Goal: Task Accomplishment & Management: Manage account settings

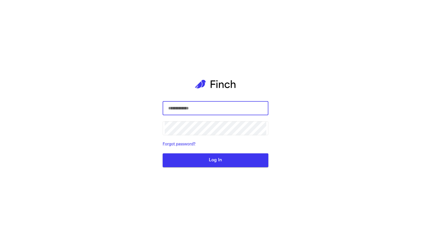
select select "******"
select select "**********"
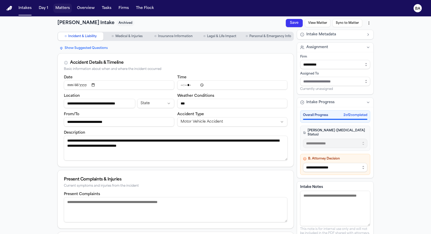
click at [65, 8] on button "Matters" at bounding box center [62, 8] width 18 height 9
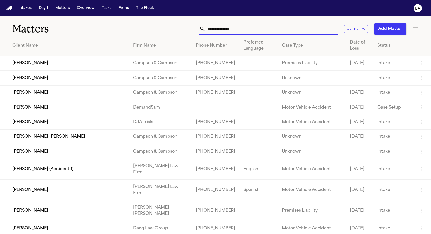
click at [241, 26] on input "text" at bounding box center [271, 28] width 132 height 11
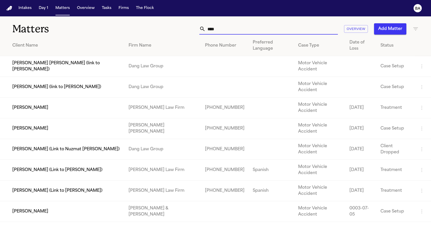
type input "****"
click at [120, 107] on td "Douglas Webb" at bounding box center [62, 108] width 124 height 21
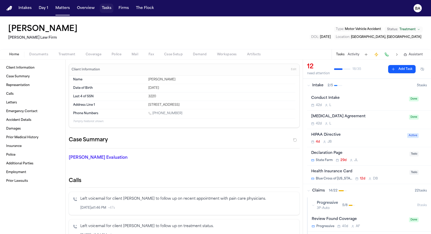
click at [100, 7] on button "Tasks" at bounding box center [107, 8] width 14 height 9
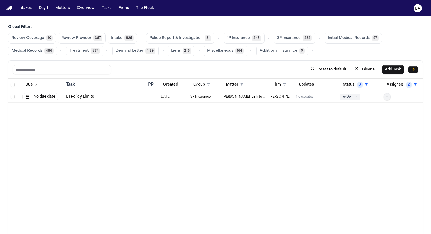
click at [265, 38] on button "button" at bounding box center [268, 38] width 6 height 6
click at [258, 51] on button "Open Claim 16" at bounding box center [249, 51] width 51 height 10
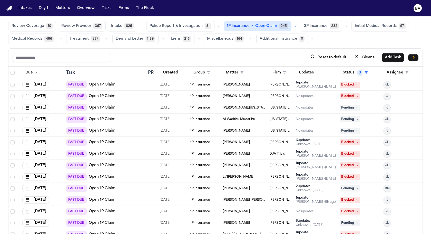
scroll to position [13, 0]
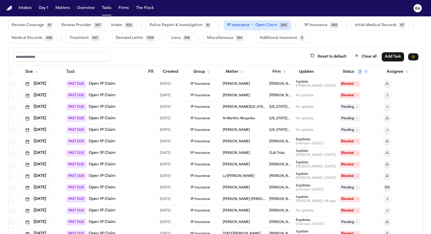
click at [116, 84] on div "PAST DUE Open 1P Claim" at bounding box center [105, 83] width 78 height 7
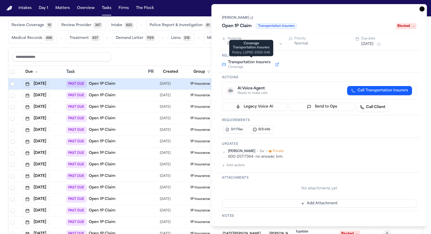
click at [276, 63] on button at bounding box center [276, 65] width 9 height 6
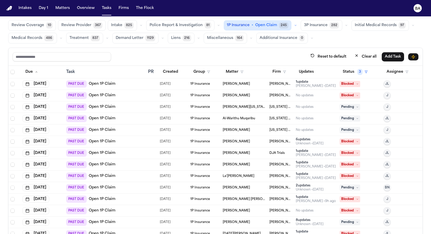
click at [133, 117] on div "PAST DUE Open 1P Claim" at bounding box center [105, 118] width 78 height 7
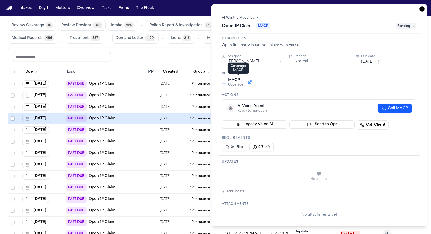
click at [241, 85] on span "Coverage" at bounding box center [235, 85] width 15 height 4
click at [249, 83] on button at bounding box center [249, 82] width 9 height 6
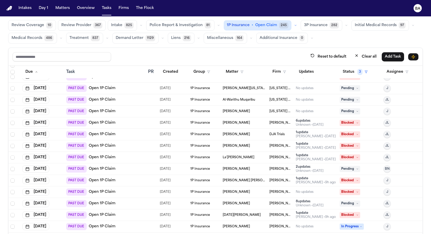
click at [127, 136] on div "PAST DUE Open 1P Claim" at bounding box center [105, 134] width 78 height 7
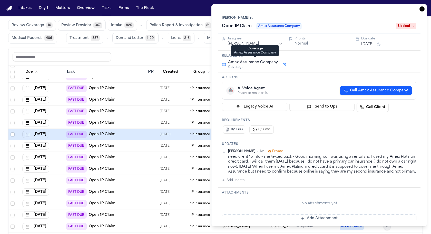
click at [282, 65] on button at bounding box center [284, 65] width 9 height 6
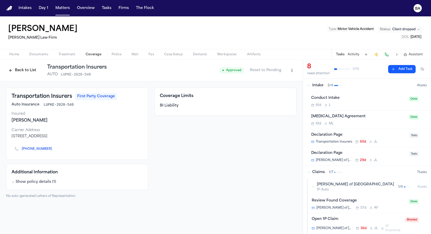
click at [26, 71] on button "Back to List" at bounding box center [22, 70] width 33 height 8
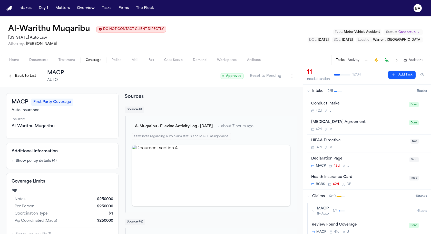
click at [28, 77] on button "Back to List" at bounding box center [22, 76] width 33 height 8
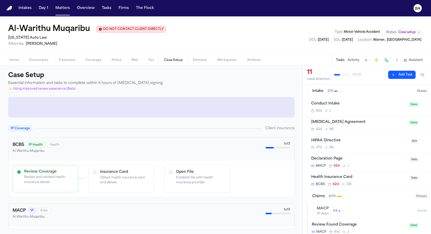
click at [169, 61] on span "Case Setup" at bounding box center [173, 60] width 18 height 4
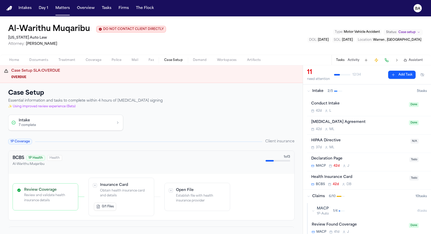
click at [115, 120] on button "Intake 7 complete" at bounding box center [65, 122] width 114 height 15
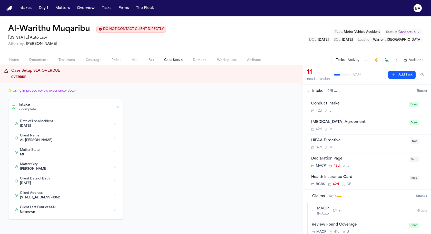
scroll to position [17, 0]
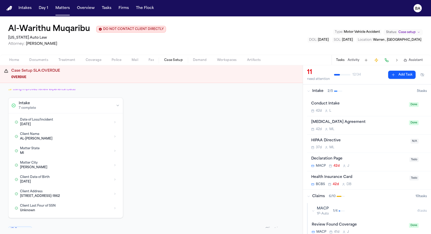
click at [71, 124] on div "[DATE]" at bounding box center [65, 125] width 91 height 4
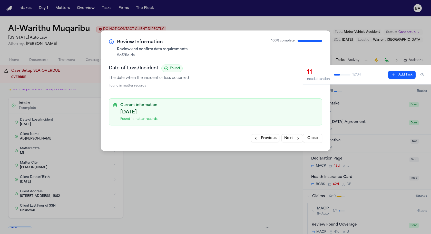
click at [148, 113] on div "[DATE]" at bounding box center [218, 112] width 197 height 7
click at [151, 120] on div "Found in matter records" at bounding box center [218, 119] width 197 height 4
click at [312, 137] on button "Close" at bounding box center [312, 138] width 19 height 9
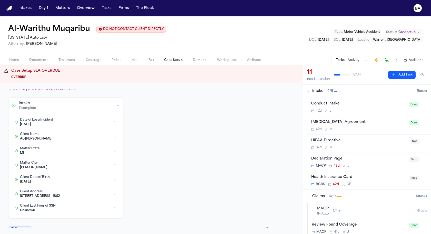
click at [414, 8] on icon "BA" at bounding box center [417, 8] width 8 height 8
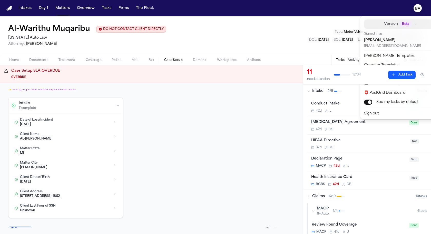
click at [400, 25] on span "Beta" at bounding box center [405, 24] width 11 height 5
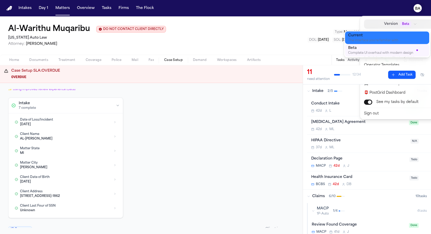
click at [378, 40] on div "The interface you're familiar with" at bounding box center [383, 41] width 70 height 4
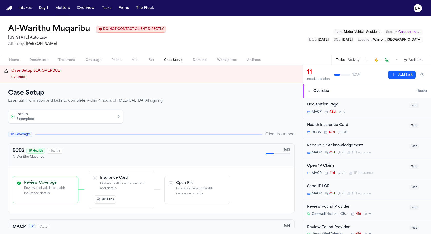
click at [57, 117] on button "Intake 7 complete" at bounding box center [65, 116] width 114 height 13
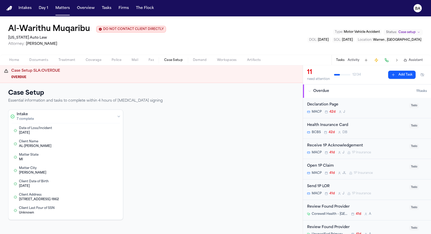
click at [55, 131] on div "[DATE]" at bounding box center [60, 133] width 82 height 4
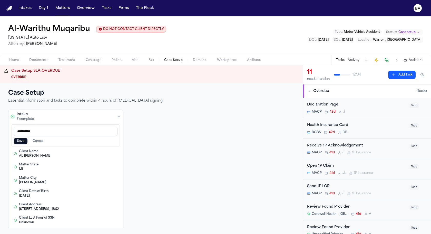
click at [42, 141] on button "Cancel" at bounding box center [37, 141] width 17 height 6
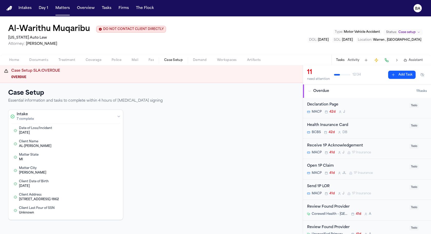
click at [53, 130] on div "Date of Loss/Incident 2025-06-05" at bounding box center [60, 130] width 82 height 9
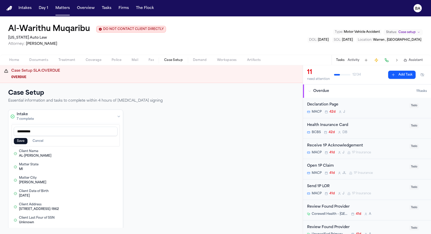
click at [36, 142] on button "Cancel" at bounding box center [37, 141] width 17 height 6
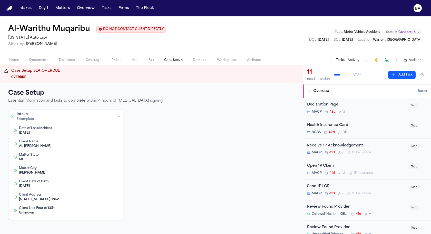
click at [105, 130] on button "Edit Date of Loss/Incident" at bounding box center [105, 130] width 5 height 5
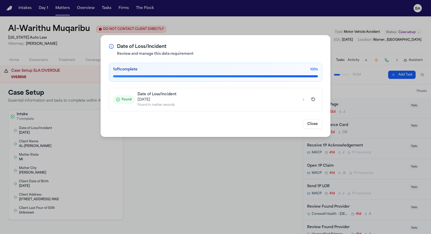
click at [74, 126] on div "Date of Loss/Incident Review and manage this data requirement 1 of 1 complete 1…" at bounding box center [215, 117] width 431 height 234
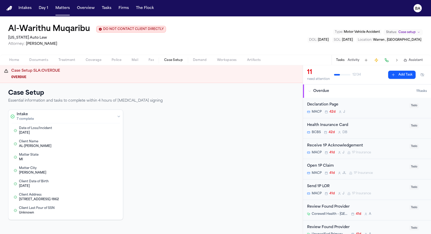
click at [106, 129] on button "Edit Date of Loss/Incident" at bounding box center [105, 130] width 5 height 5
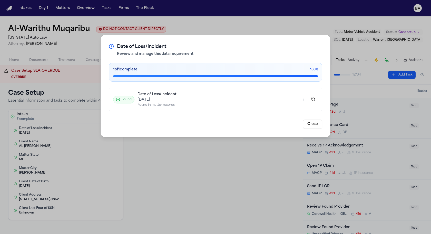
click at [303, 99] on icon "button" at bounding box center [303, 100] width 4 height 4
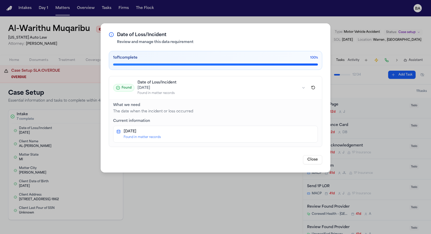
click at [150, 138] on div "Found in matter records" at bounding box center [219, 137] width 191 height 4
click at [136, 132] on div "2025-06-05" at bounding box center [219, 131] width 191 height 5
click at [134, 113] on p "The date when the incident or loss occurred" at bounding box center [215, 112] width 205 height 6
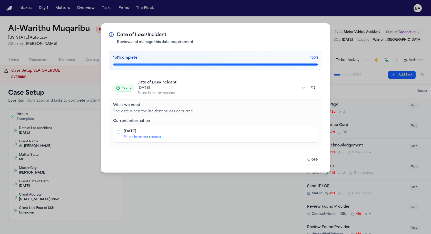
click at [120, 133] on div "2025-06-05 Found in matter records" at bounding box center [215, 134] width 198 height 10
click at [118, 129] on div "2025-06-05 Found in matter records" at bounding box center [215, 134] width 198 height 10
click at [114, 33] on icon at bounding box center [111, 34] width 5 height 5
click at [111, 34] on icon at bounding box center [111, 34] width 0 height 0
click at [314, 160] on button "Close" at bounding box center [312, 159] width 19 height 9
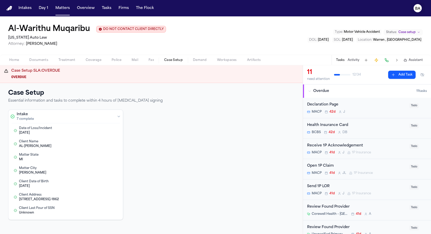
click at [416, 7] on text "BA" at bounding box center [417, 9] width 5 height 4
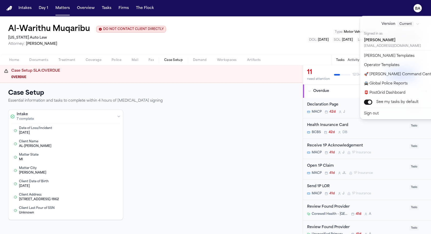
click at [416, 7] on text "BA" at bounding box center [417, 9] width 5 height 4
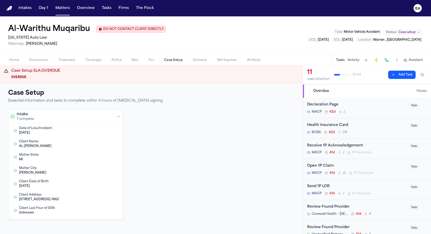
click at [106, 143] on button "Edit Client Name" at bounding box center [105, 143] width 5 height 5
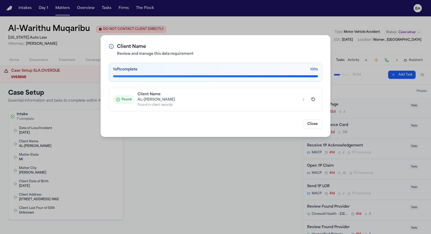
click at [159, 101] on div "AL-WARITHU MUQARIBU" at bounding box center [217, 99] width 161 height 5
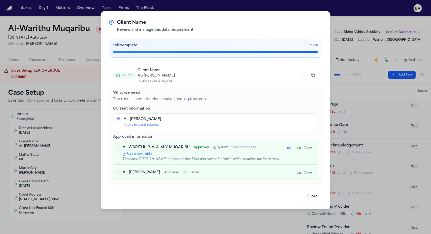
click at [160, 158] on p "The name 'AL-WARITHU R-A-A-M-Y MUQARIBU' appears as the driver and owner for Un…" at bounding box center [202, 159] width 158 height 4
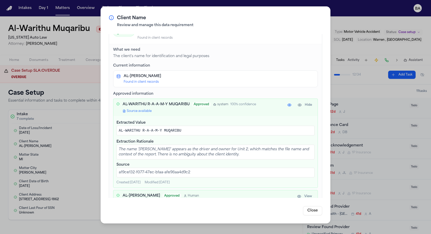
scroll to position [45, 0]
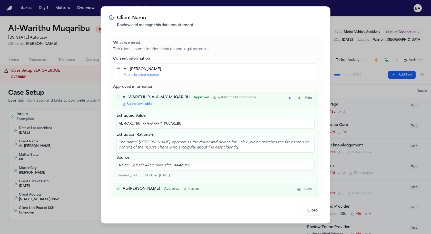
click at [218, 188] on div "AL-WARITHU MUQARIBU Approved Human" at bounding box center [207, 189] width 169 height 5
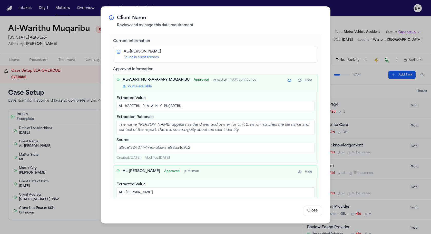
scroll to position [75, 0]
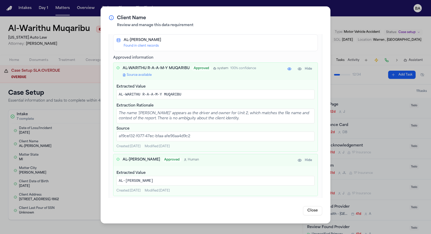
click at [66, 162] on div "Client Name Review and manage this data requirement 1 of 1 complete 100 % Found…" at bounding box center [215, 117] width 431 height 234
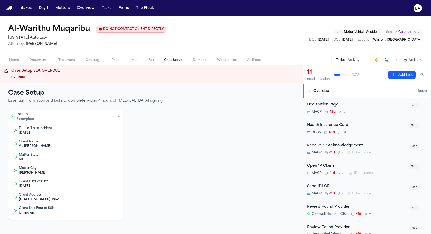
click at [58, 159] on div "MI" at bounding box center [60, 160] width 82 height 4
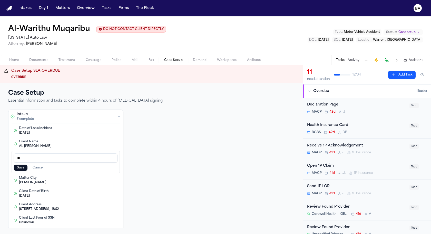
click at [36, 167] on button "Cancel" at bounding box center [37, 168] width 17 height 6
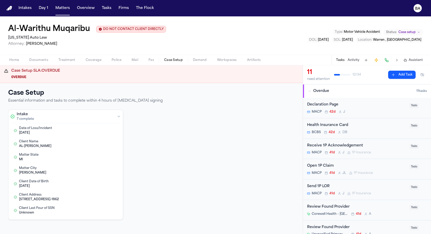
click at [106, 156] on button "Edit Matter State" at bounding box center [105, 157] width 5 height 5
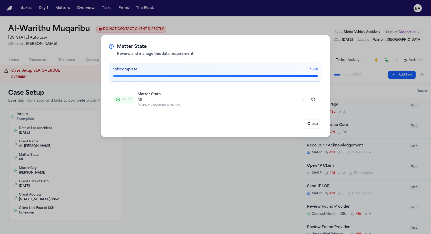
click at [165, 99] on div "MI" at bounding box center [217, 99] width 161 height 5
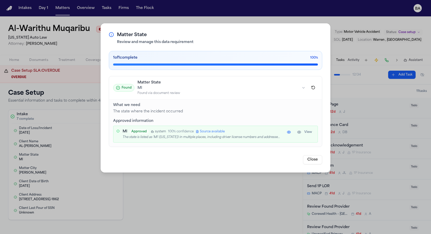
click at [263, 136] on p "The state is listed as 'MI' (Michigan) in multiple places, including driver lic…" at bounding box center [202, 137] width 158 height 4
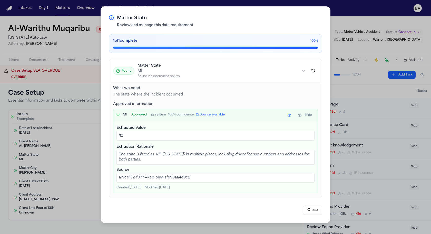
click at [69, 189] on div "Matter State Review and manage this data requirement 1 of 1 complete 100 % Foun…" at bounding box center [215, 117] width 431 height 234
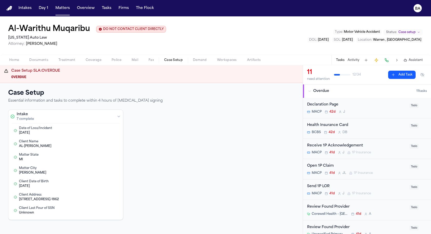
click at [106, 196] on button "Edit Client Address" at bounding box center [105, 197] width 5 height 5
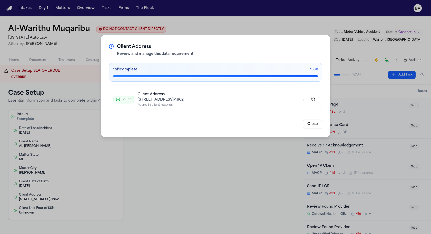
click at [187, 89] on button "Found Client Address 14600 CHERRYLAWN ST, DETROIT, MI 48238-1862 Found in clien…" at bounding box center [215, 99] width 213 height 23
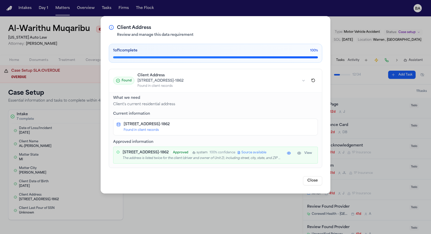
click at [170, 160] on p "The address is listed twice for the client (driver and owner of Unit 2), includ…" at bounding box center [202, 158] width 158 height 4
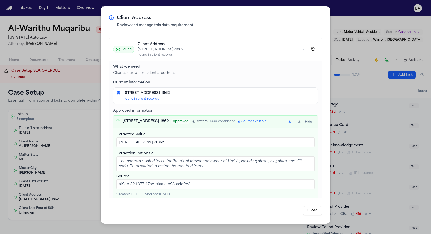
scroll to position [31, 0]
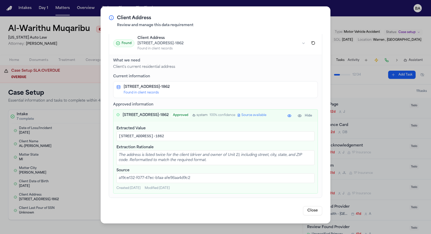
click at [142, 179] on p "a19ce132-f077-47ec-b1aa-afe98aa4d9c2" at bounding box center [215, 179] width 198 height 10
click at [241, 117] on span "Source available" at bounding box center [253, 115] width 25 height 4
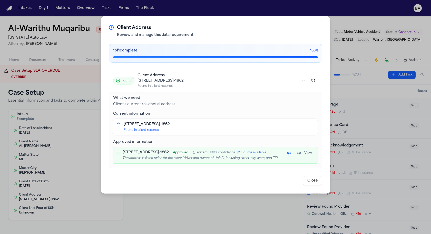
scroll to position [0, 0]
click at [241, 155] on span "Source available" at bounding box center [253, 153] width 25 height 4
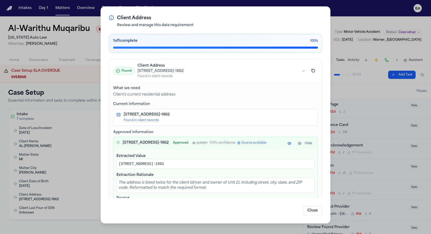
click at [241, 145] on span "Source available" at bounding box center [253, 143] width 25 height 4
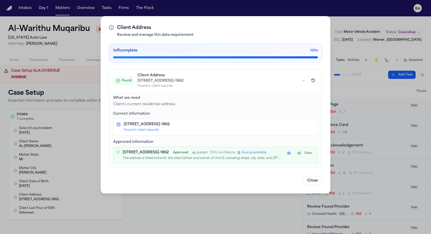
click at [62, 166] on div "Client Address Review and manage this data requirement 1 of 1 complete 100 % Fo…" at bounding box center [215, 117] width 431 height 234
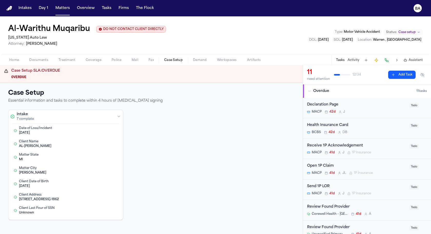
click at [61, 209] on div "Client Last Four of SSN Unknown" at bounding box center [60, 210] width 82 height 9
click at [149, 178] on div "Intake 7 complete Date of Loss/Incident 2025-06-05 Edit Client Name AL-WARITHU …" at bounding box center [151, 170] width 286 height 120
click at [40, 221] on button "Cancel" at bounding box center [37, 221] width 17 height 6
click at [106, 196] on button "Edit Client Address" at bounding box center [105, 197] width 5 height 5
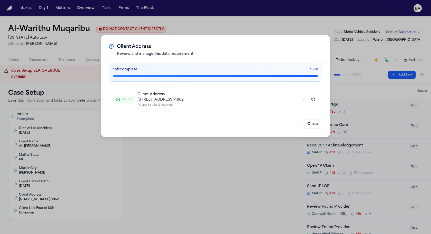
click at [175, 102] on div "14600 CHERRYLAWN ST, DETROIT, MI 48238-1862" at bounding box center [217, 99] width 161 height 5
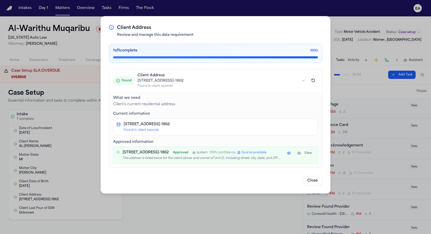
click at [299, 150] on button "View" at bounding box center [304, 153] width 20 height 6
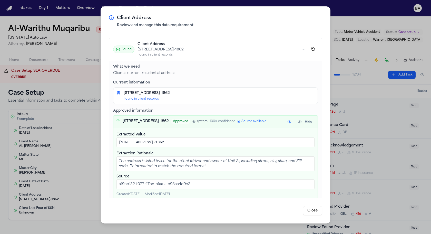
scroll to position [31, 0]
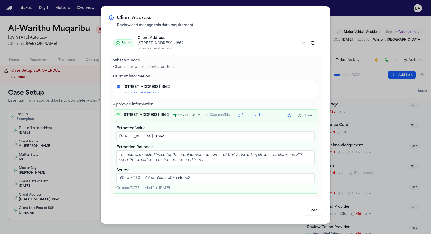
click at [308, 113] on button "Hide" at bounding box center [304, 116] width 19 height 6
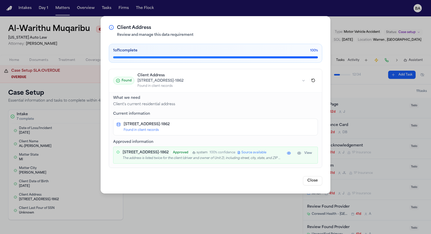
click at [302, 151] on button "View" at bounding box center [304, 153] width 20 height 6
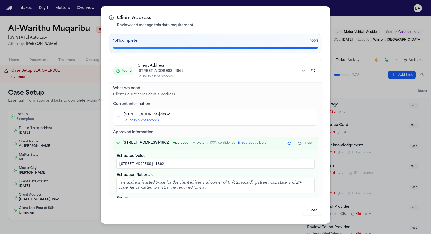
click at [56, 124] on div "Client Address Review and manage this data requirement 1 of 1 complete 100 % Fo…" at bounding box center [215, 117] width 431 height 234
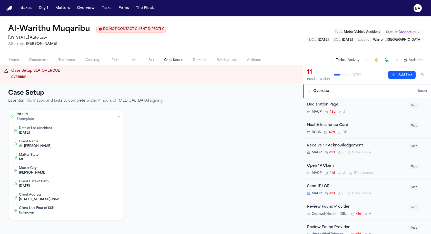
click at [28, 117] on div "7 complete" at bounding box center [25, 119] width 17 height 4
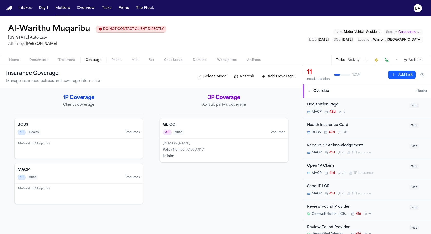
click at [93, 61] on span "Coverage" at bounding box center [94, 60] width 16 height 4
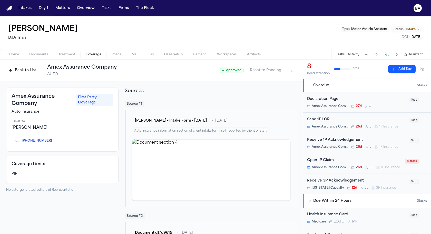
click at [28, 101] on h3 "Amex Assurance Company" at bounding box center [42, 100] width 61 height 14
click at [34, 100] on h3 "Amex Assurance Company" at bounding box center [42, 100] width 61 height 14
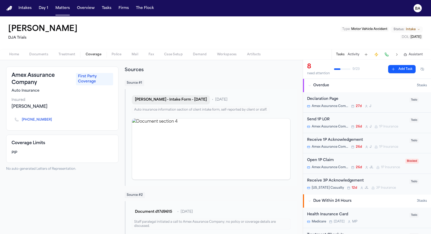
scroll to position [29, 0]
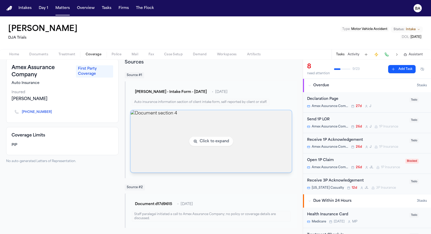
click at [169, 126] on img "View document section 4" at bounding box center [210, 141] width 161 height 62
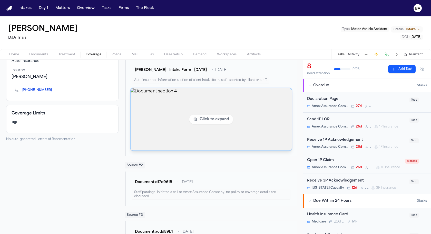
scroll to position [72, 0]
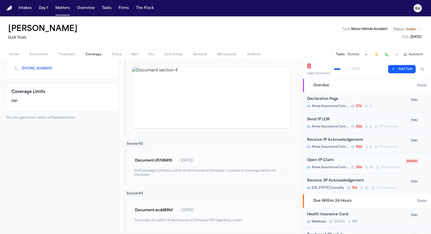
click at [158, 172] on div "Staff paralegal initiated a call to Amex Assurance Company; no policy or covera…" at bounding box center [211, 173] width 158 height 11
click at [177, 171] on div "Staff paralegal initiated a call to Amex Assurance Company; no policy or covera…" at bounding box center [211, 173] width 158 height 11
drag, startPoint x: 182, startPoint y: 170, endPoint x: 223, endPoint y: 170, distance: 40.5
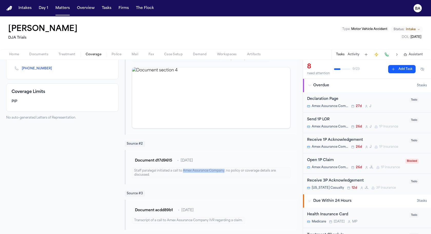
click at [223, 170] on div "Staff paralegal initiated a call to Amex Assurance Company; no policy or covera…" at bounding box center [211, 173] width 158 height 11
click at [174, 220] on div "Transcript of a call to Amex Assurance Company IVR regarding a claim." at bounding box center [188, 220] width 113 height 7
click at [180, 218] on div "Transcript of a call to Amex Assurance Company IVR regarding a claim." at bounding box center [188, 220] width 113 height 7
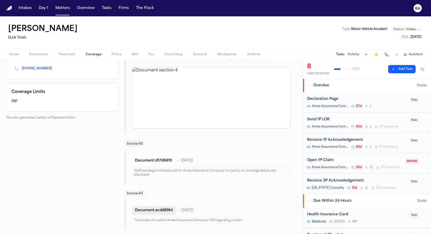
click at [170, 208] on button "Document acdd89b1" at bounding box center [154, 210] width 44 height 9
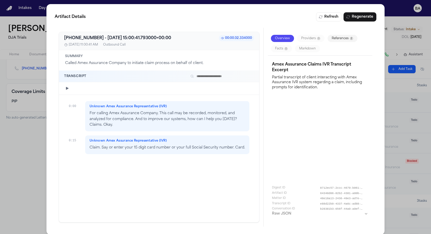
scroll to position [4, 0]
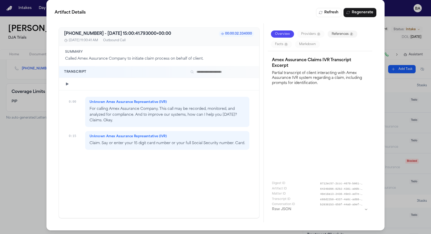
click at [312, 29] on div "Overview Providers 0 References 2 Facts 0 Markdown" at bounding box center [320, 39] width 104 height 24
click at [330, 29] on div "Overview Providers 0 References 2 Facts 0 Markdown" at bounding box center [320, 39] width 104 height 24
click at [335, 35] on button "References 2" at bounding box center [342, 33] width 30 height 7
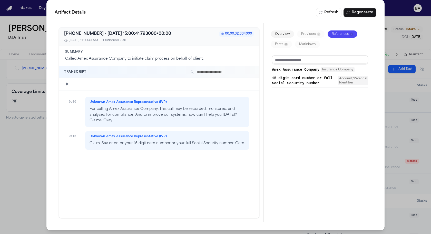
click at [298, 70] on span "Amex Assurance Company" at bounding box center [295, 69] width 47 height 5
click at [12, 137] on div "Artifact Details Refresh Regenerate [PHONE_NUMBER] - [DATE] 15:00:41.793000+00:…" at bounding box center [215, 115] width 431 height 239
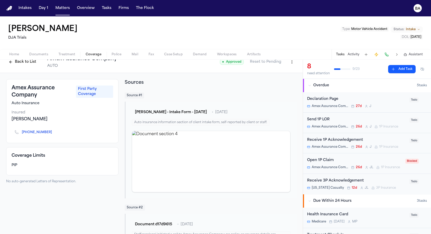
scroll to position [0, 0]
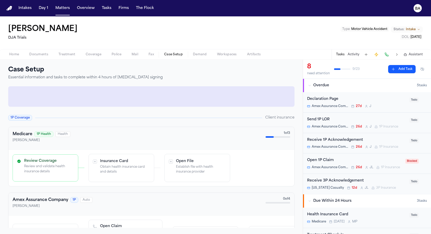
click at [166, 56] on span "Case Setup" at bounding box center [173, 55] width 18 height 4
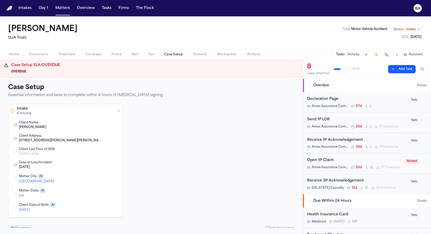
click at [47, 125] on div "[PERSON_NAME]" at bounding box center [60, 127] width 82 height 4
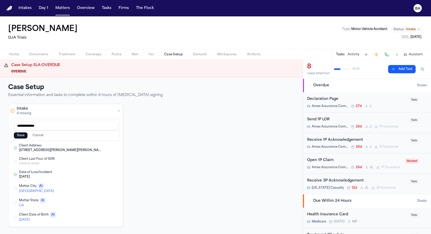
click at [37, 133] on button "Cancel" at bounding box center [37, 136] width 17 height 6
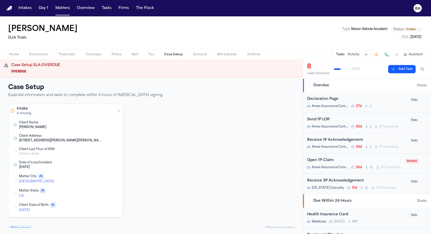
click at [106, 124] on button "Edit Client Name" at bounding box center [105, 125] width 5 height 5
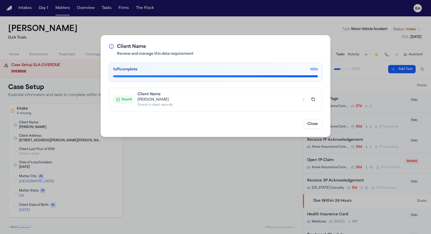
click at [150, 161] on div "Client Name Review and manage this data requirement 1 of 1 complete 100 % Found…" at bounding box center [215, 117] width 431 height 234
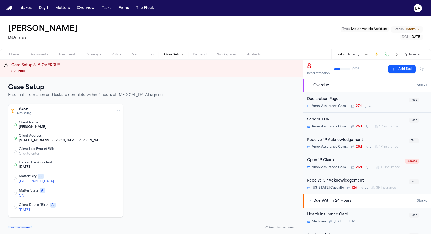
click at [106, 126] on button "Edit Client Name" at bounding box center [105, 125] width 5 height 5
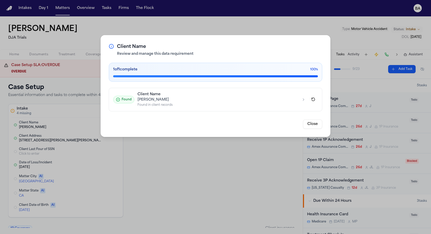
click at [190, 110] on button "Found Client Name [PERSON_NAME] Found in client records" at bounding box center [215, 99] width 213 height 23
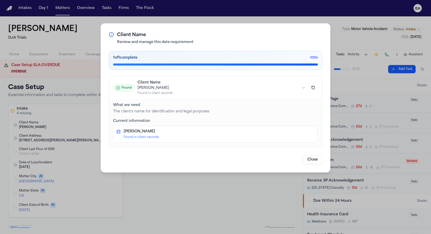
click at [150, 138] on div "Found in client records" at bounding box center [219, 137] width 191 height 4
click at [157, 199] on div "Client Name Review and manage this data requirement 1 of 1 complete 100 % Found…" at bounding box center [215, 117] width 431 height 234
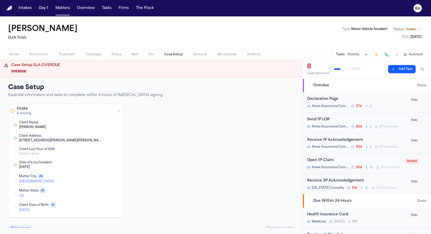
click at [107, 136] on button "Edit Client Address" at bounding box center [105, 138] width 5 height 5
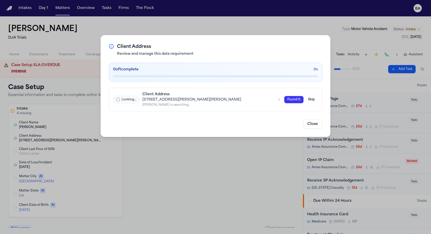
click at [203, 105] on div "[PERSON_NAME] is searching..." at bounding box center [207, 105] width 131 height 4
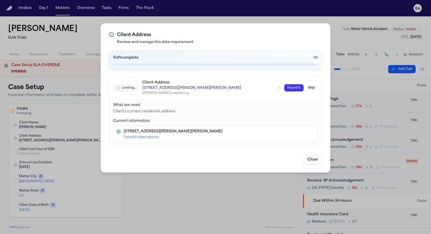
click at [154, 135] on div "Found in client records" at bounding box center [219, 137] width 191 height 4
click at [165, 177] on div "Client Address Review and manage this data requirement 0 of 1 complete 0 % Look…" at bounding box center [215, 117] width 431 height 234
